Goal: Transaction & Acquisition: Obtain resource

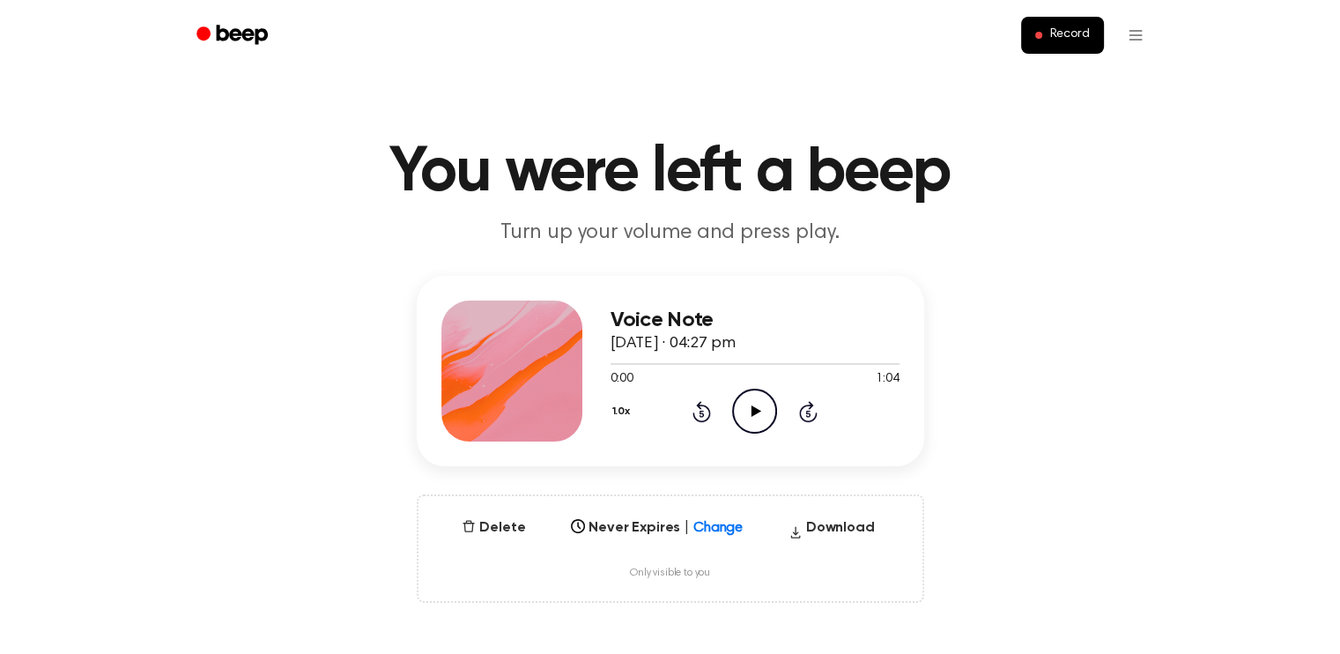
click at [758, 419] on icon "Play Audio" at bounding box center [754, 411] width 45 height 45
click at [705, 359] on div at bounding box center [755, 363] width 289 height 14
click at [697, 364] on div at bounding box center [671, 364] width 120 height 2
click at [691, 366] on div at bounding box center [755, 363] width 289 height 14
click at [685, 363] on div at bounding box center [657, 364] width 93 height 2
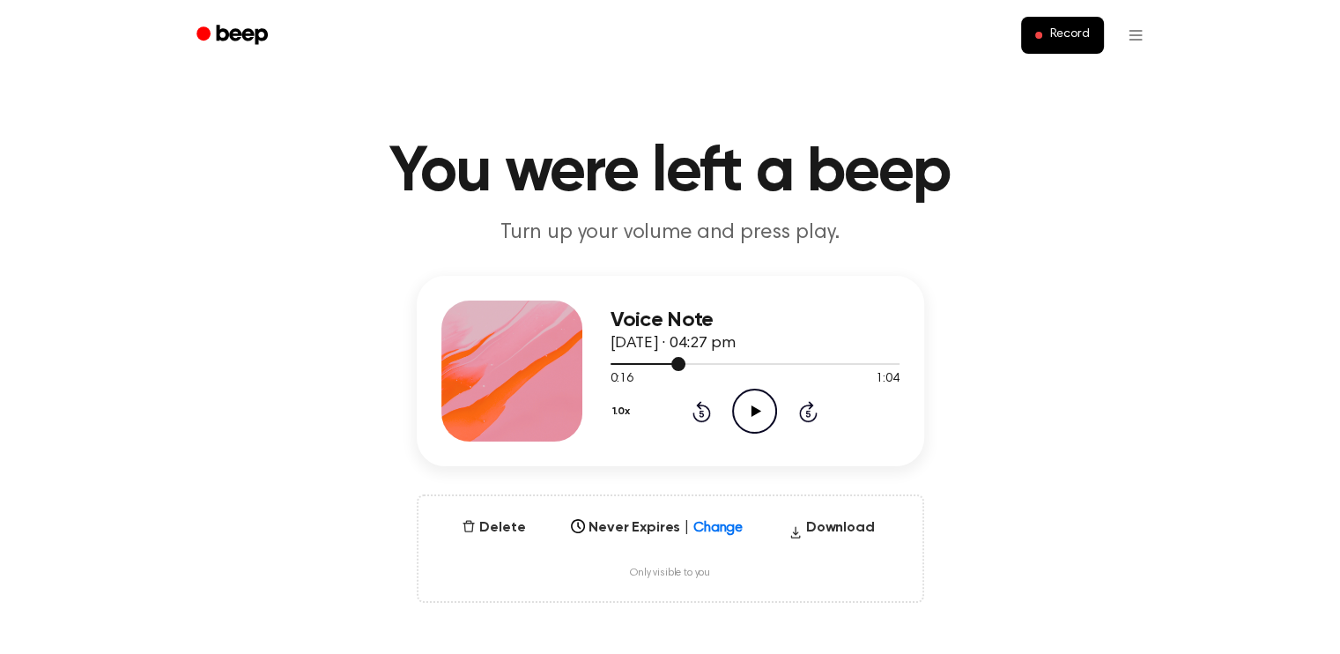
click at [682, 360] on div at bounding box center [755, 363] width 289 height 14
click at [751, 418] on icon "Play Audio" at bounding box center [754, 411] width 45 height 45
click at [691, 360] on div at bounding box center [755, 363] width 289 height 14
click at [660, 364] on div at bounding box center [661, 364] width 101 height 2
click at [755, 420] on icon "Pause Audio" at bounding box center [754, 411] width 45 height 45
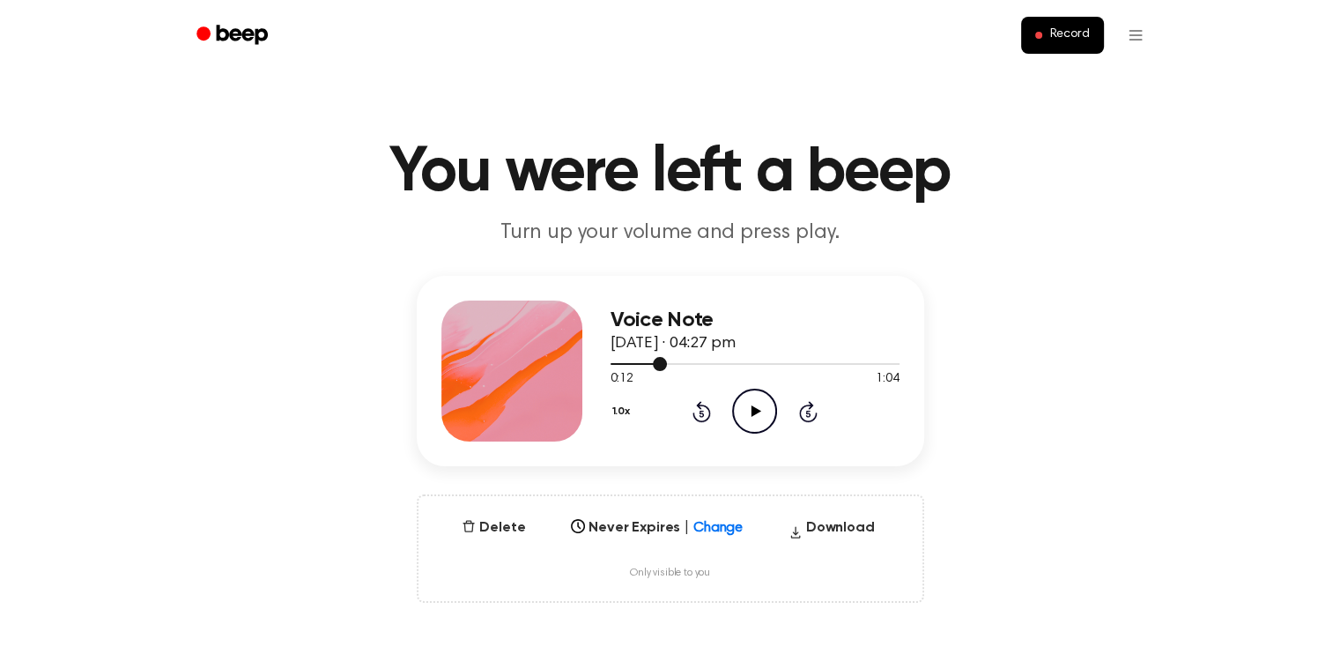
click at [642, 361] on div at bounding box center [755, 363] width 289 height 14
drag, startPoint x: 642, startPoint y: 361, endPoint x: 628, endPoint y: 360, distance: 14.1
click at [628, 360] on div at bounding box center [755, 363] width 289 height 14
click at [754, 399] on icon "Play Audio" at bounding box center [754, 411] width 45 height 45
click at [638, 363] on div at bounding box center [707, 364] width 192 height 2
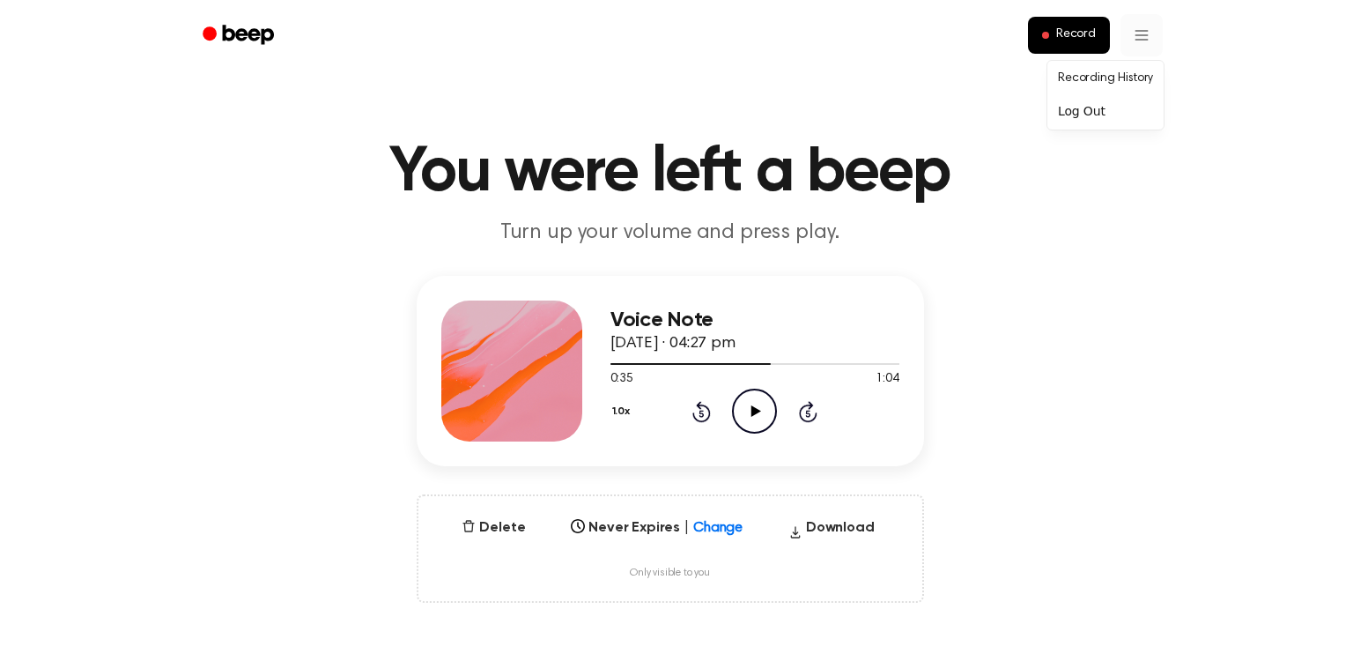
click at [1114, 79] on link "Recording History" at bounding box center [1105, 78] width 109 height 29
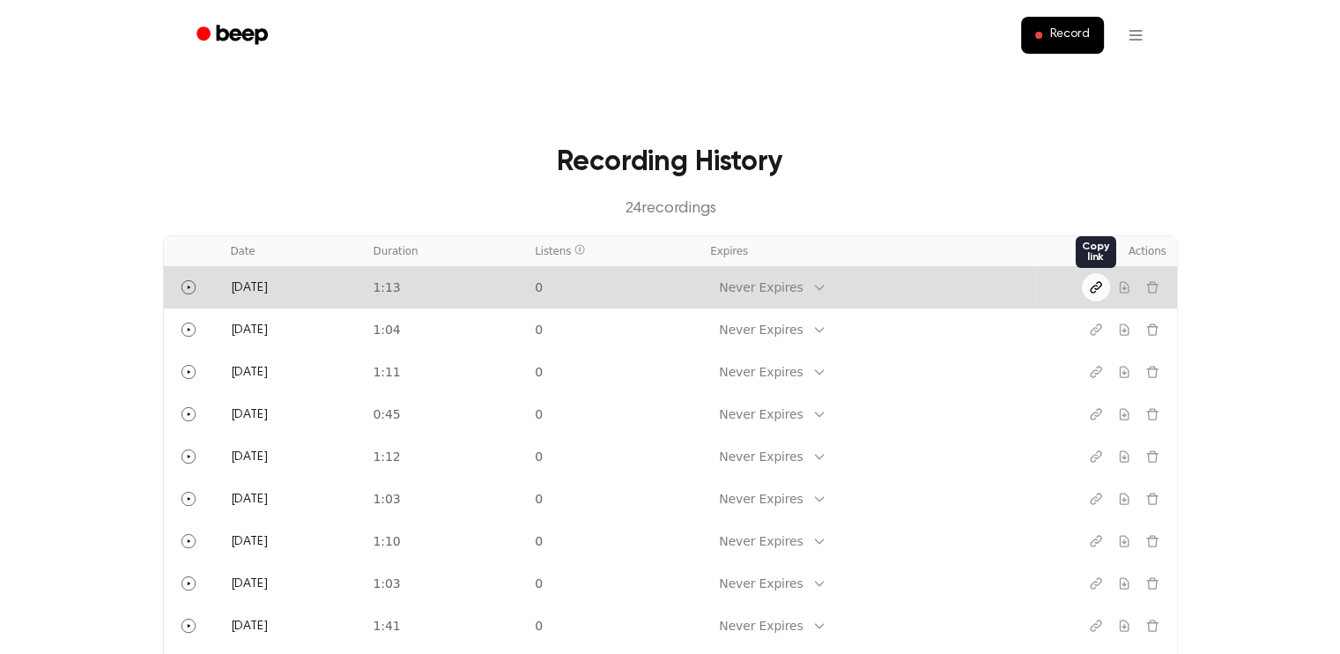
click at [1100, 293] on icon "Copy link" at bounding box center [1096, 287] width 14 height 14
